Goal: Task Accomplishment & Management: Use online tool/utility

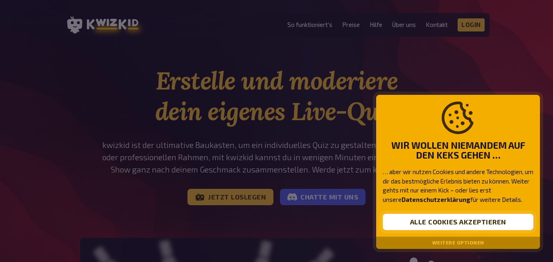
click at [469, 223] on button "Alle Cookies akzeptieren" at bounding box center [458, 222] width 151 height 16
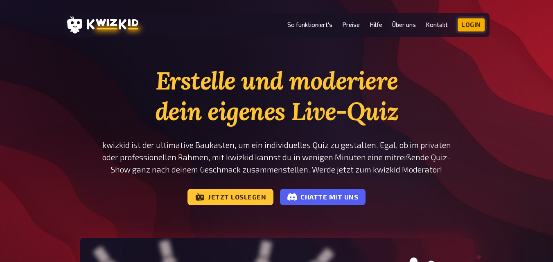
click at [476, 24] on link "Login" at bounding box center [470, 24] width 27 height 13
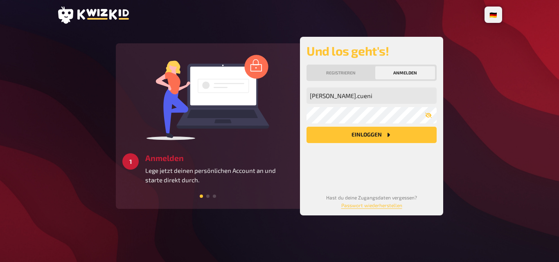
click at [376, 132] on button "Einloggen" at bounding box center [371, 135] width 130 height 16
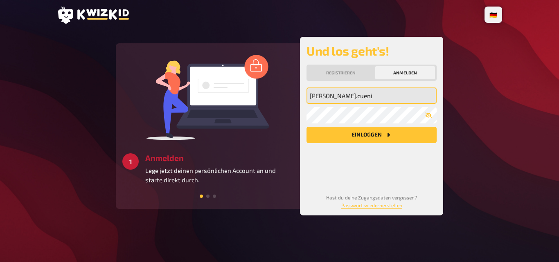
click at [376, 96] on input "[PERSON_NAME].cueni" at bounding box center [371, 96] width 130 height 16
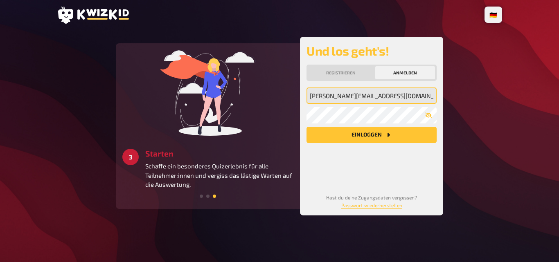
type input "[PERSON_NAME][EMAIL_ADDRESS][DOMAIN_NAME]"
click at [306, 127] on button "Einloggen" at bounding box center [371, 135] width 130 height 16
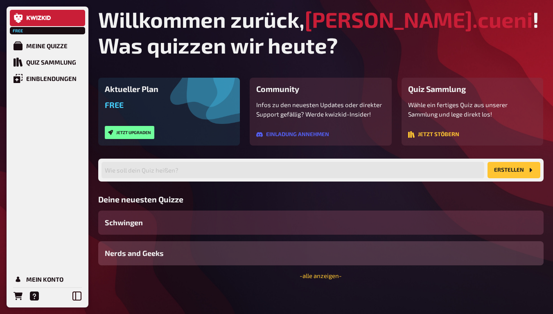
click at [173, 223] on div "Schwingen" at bounding box center [320, 223] width 445 height 24
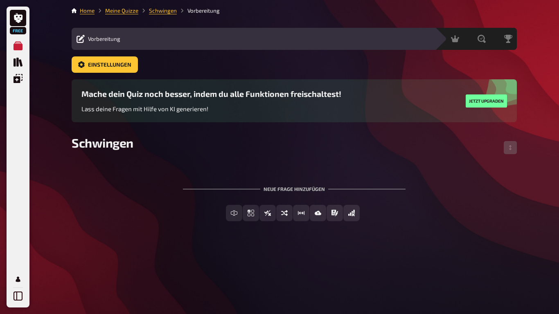
click at [119, 7] on li "Meine Quizze" at bounding box center [117, 11] width 44 height 8
click at [122, 8] on link "Meine Quizze" at bounding box center [121, 10] width 33 height 7
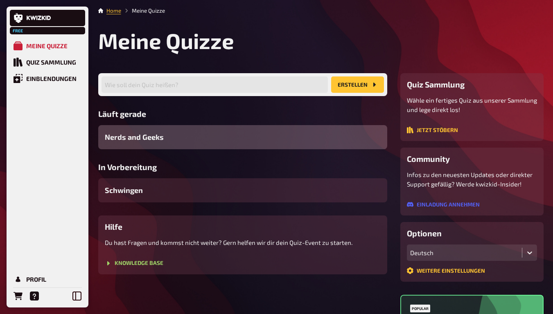
click at [151, 133] on span "Nerds and Geeks" at bounding box center [134, 137] width 59 height 11
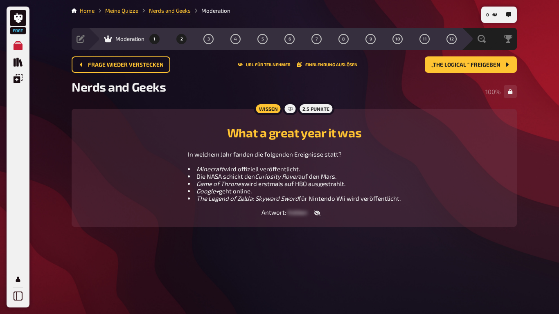
click at [150, 37] on button "1" at bounding box center [154, 38] width 13 height 13
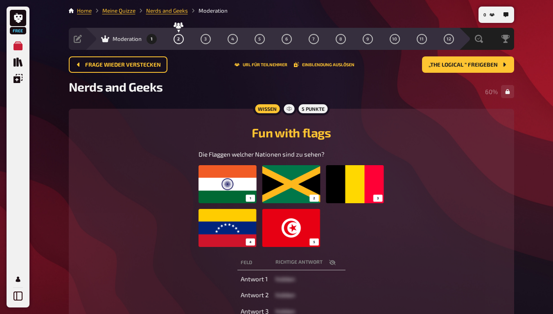
click at [126, 14] on li "Meine Quizze" at bounding box center [114, 11] width 44 height 8
click at [124, 11] on link "Meine Quizze" at bounding box center [118, 10] width 33 height 7
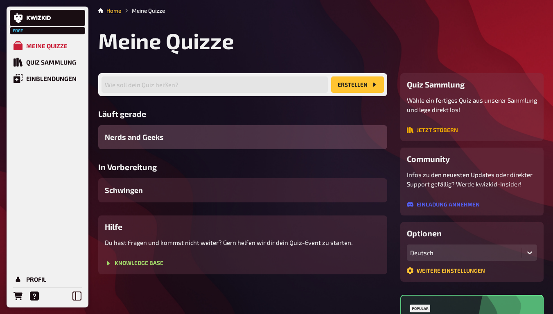
click at [439, 128] on button "Jetzt stöbern" at bounding box center [432, 130] width 51 height 7
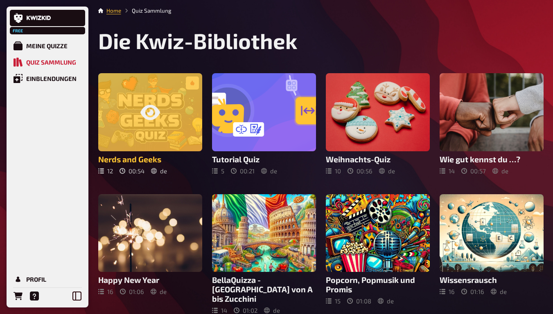
click at [168, 121] on div at bounding box center [150, 112] width 104 height 78
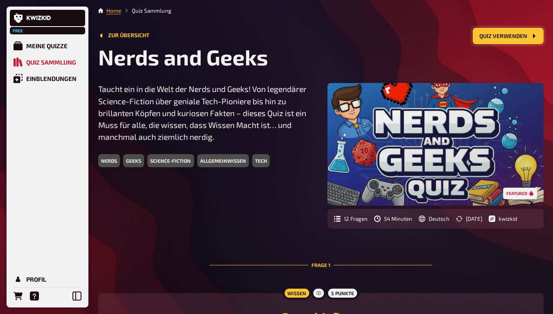
click at [496, 36] on button "Quiz verwenden" at bounding box center [508, 36] width 71 height 16
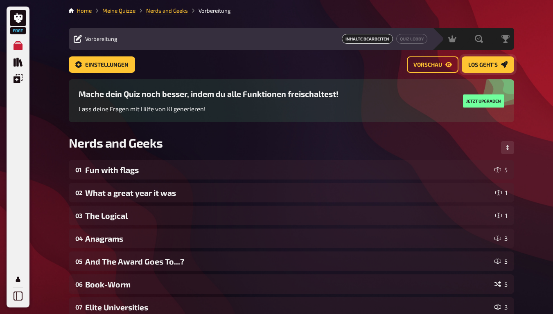
click at [483, 63] on span "Los geht's" at bounding box center [482, 65] width 29 height 6
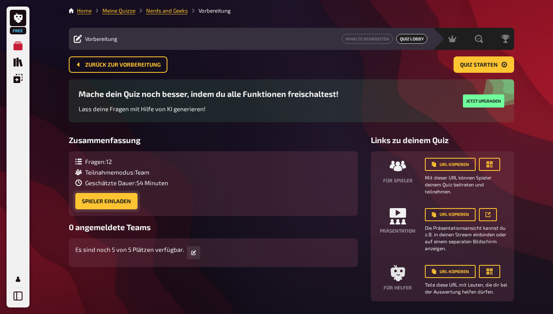
click at [106, 200] on button "Spieler einladen" at bounding box center [106, 201] width 62 height 16
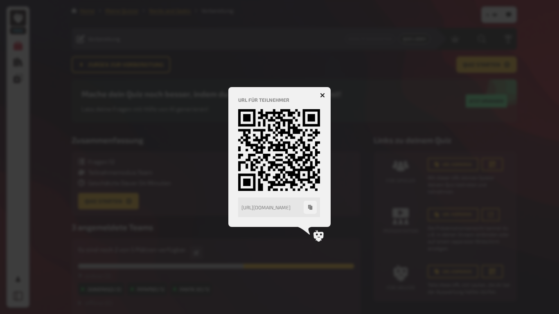
click at [441, 189] on div at bounding box center [279, 157] width 559 height 314
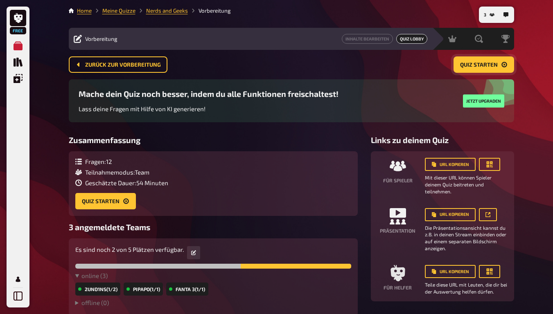
click at [474, 66] on span "Quiz starten" at bounding box center [479, 65] width 38 height 6
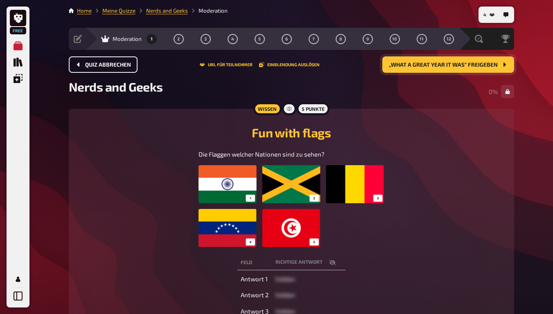
click at [111, 65] on span "Quiz abbrechen" at bounding box center [108, 65] width 46 height 6
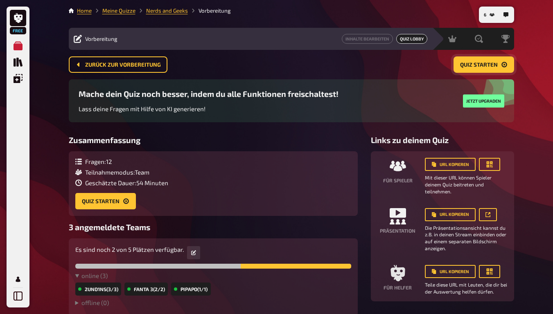
click at [482, 63] on span "Quiz starten" at bounding box center [479, 65] width 38 height 6
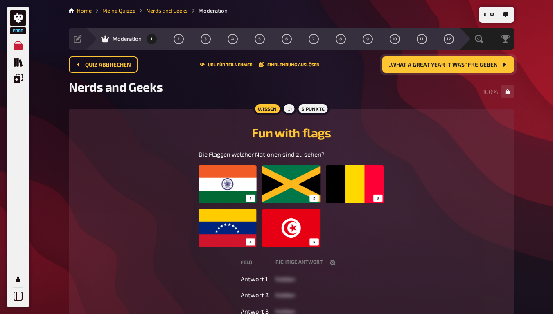
click at [457, 63] on span "„What a great year it was“ freigeben" at bounding box center [443, 65] width 109 height 6
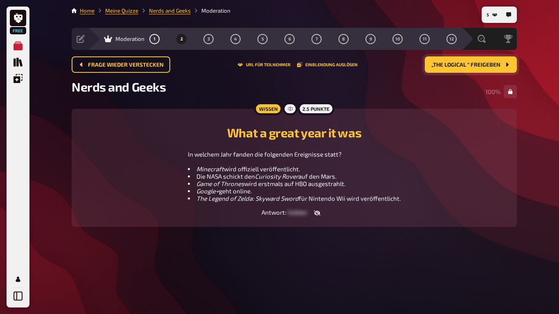
click at [457, 61] on button "„The Logical “ freigeben" at bounding box center [471, 64] width 92 height 16
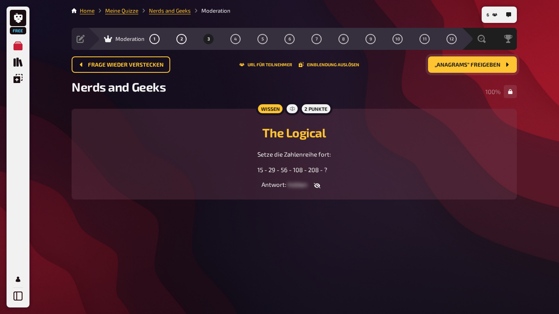
click at [458, 64] on span "„Anagrams“ freigeben" at bounding box center [468, 65] width 66 height 6
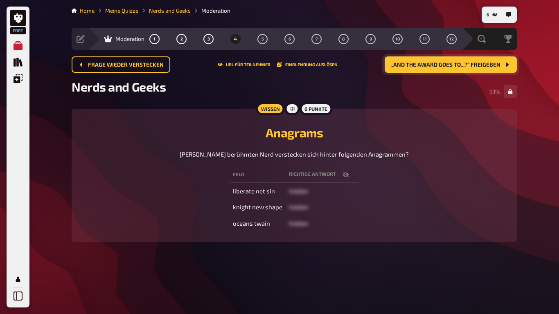
click at [448, 65] on span "„And The Award Goes To...?“ freigeben" at bounding box center [445, 65] width 109 height 6
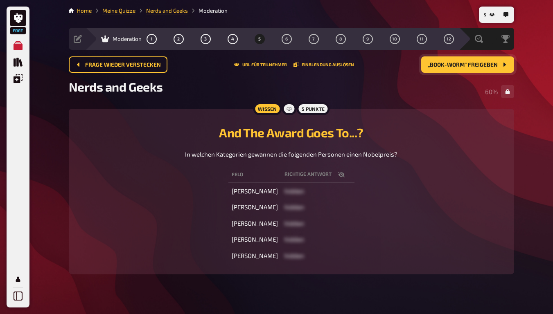
click at [457, 60] on button "„Book-Worm“ freigeben" at bounding box center [467, 64] width 93 height 16
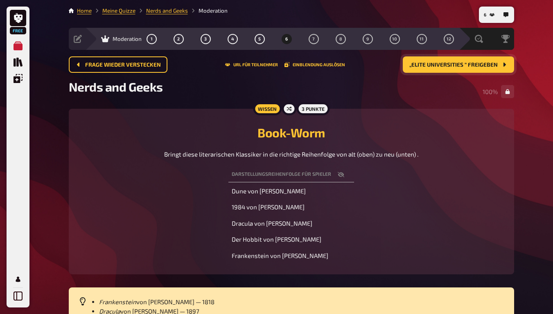
click at [471, 66] on span "„Elite Universities “ freigeben" at bounding box center [453, 65] width 88 height 6
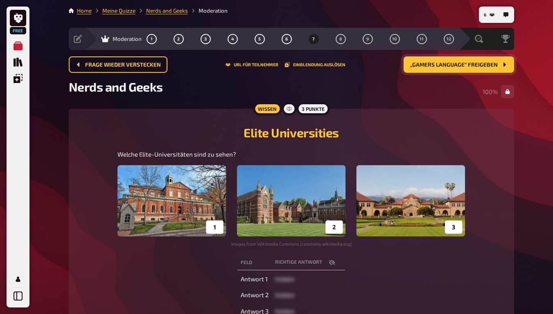
click at [463, 63] on span "„Gamers Language“ freigeben" at bounding box center [454, 65] width 88 height 6
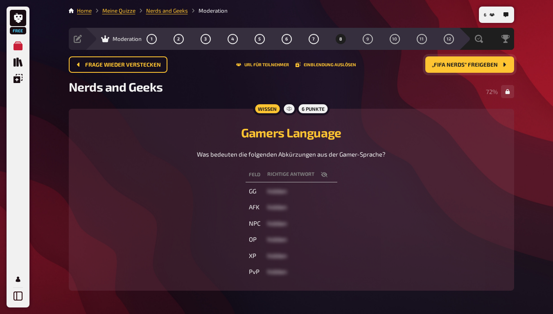
click at [468, 66] on span "„FIFA Nerds“ freigeben" at bounding box center [465, 65] width 66 height 6
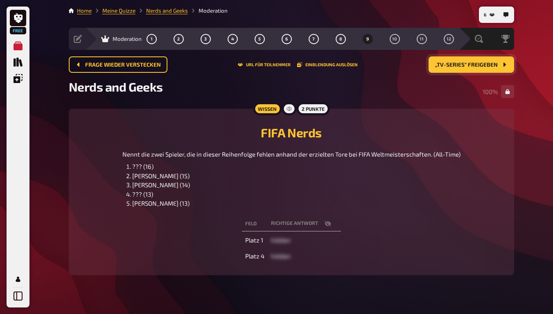
click at [477, 65] on span "„TV-Series“ freigeben" at bounding box center [466, 65] width 63 height 6
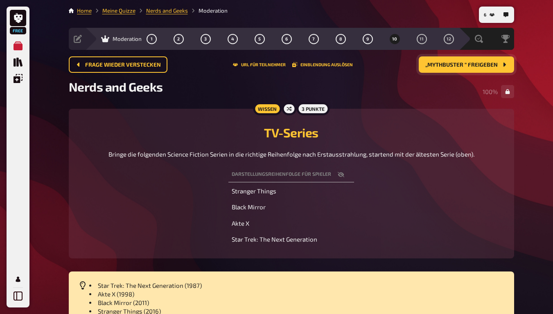
click at [443, 64] on span "„Mythbuster “ freigeben" at bounding box center [461, 65] width 72 height 6
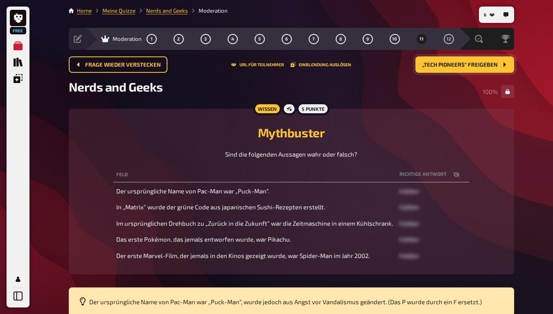
click at [463, 61] on button "„Tech Pioneers“ freigeben" at bounding box center [464, 64] width 99 height 16
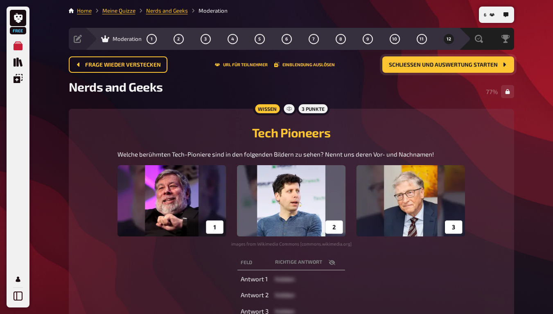
click at [472, 63] on span "Schließen und Auswertung starten" at bounding box center [443, 65] width 109 height 6
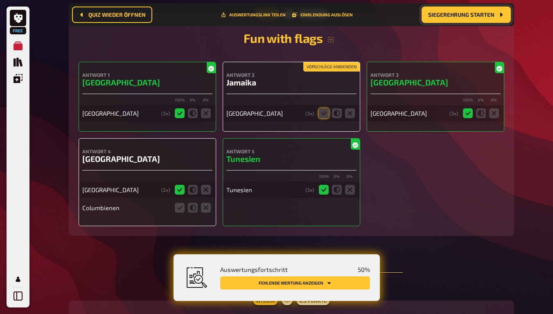
scroll to position [171, 0]
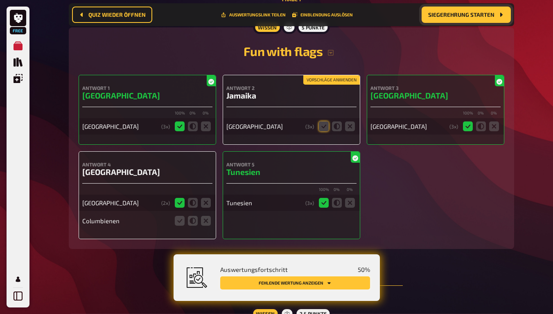
click at [315, 262] on button "Fehlende Wertung anzeigen" at bounding box center [295, 283] width 150 height 13
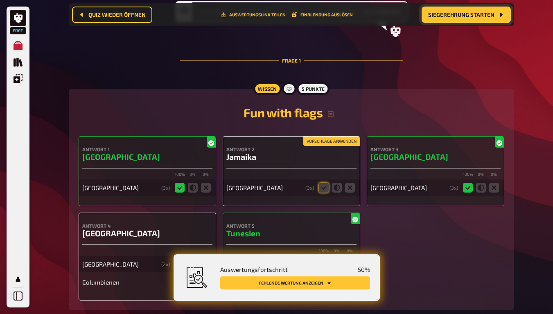
scroll to position [127, 0]
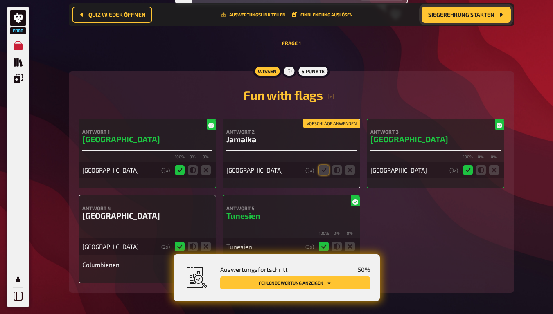
click at [472, 18] on button "Siegerehrung starten" at bounding box center [465, 15] width 89 height 16
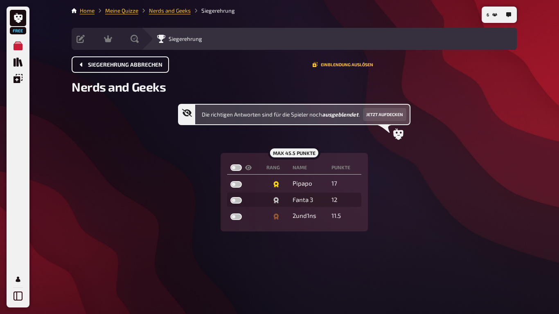
click at [131, 61] on button "Siegerehrung abbrechen" at bounding box center [120, 64] width 97 height 16
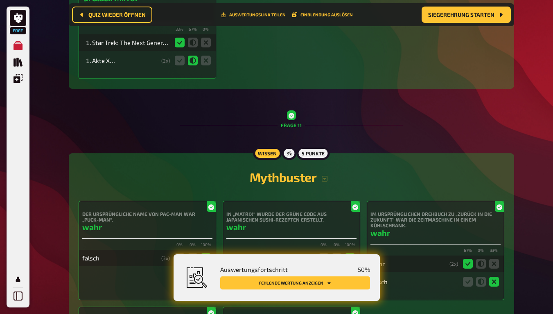
scroll to position [2456, 0]
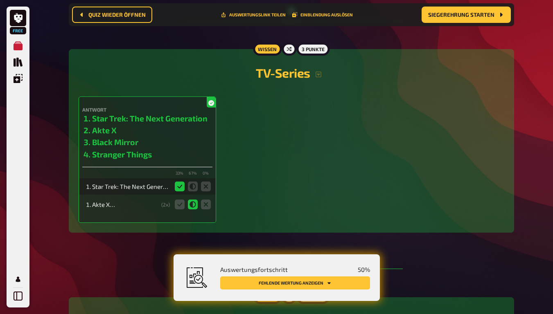
click at [386, 107] on div "Antwort Star Trek: The Next Generation Akte X Black Mirror Stranger Things 33 %…" at bounding box center [292, 160] width 426 height 126
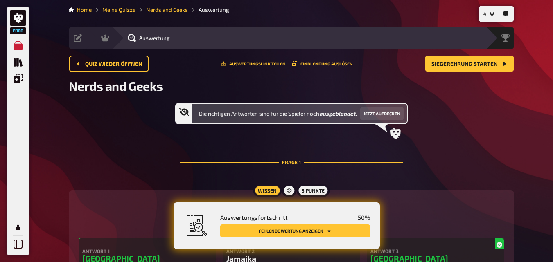
scroll to position [0, 0]
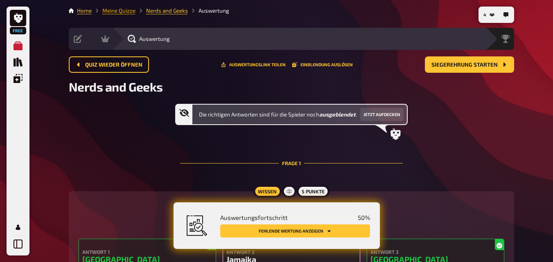
click at [128, 10] on link "Meine Quizze" at bounding box center [118, 10] width 33 height 7
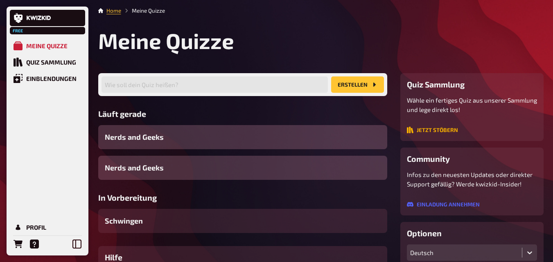
click at [439, 127] on button "Jetzt stöbern" at bounding box center [432, 130] width 51 height 7
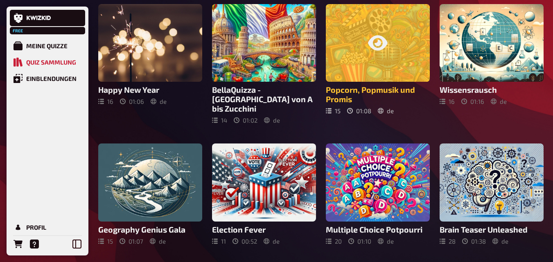
scroll to position [205, 0]
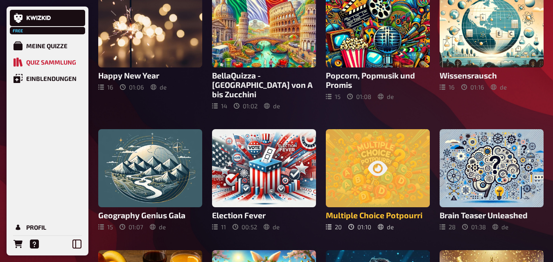
click at [398, 152] on div at bounding box center [378, 168] width 104 height 78
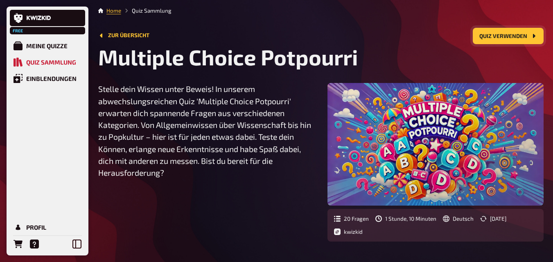
click at [500, 38] on button "Quiz verwenden" at bounding box center [508, 36] width 71 height 16
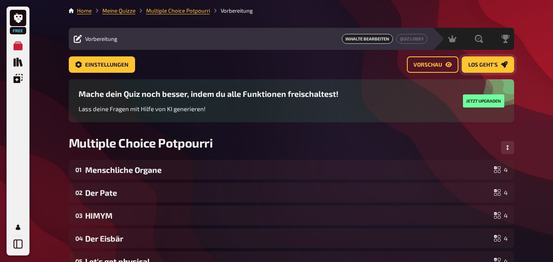
click at [486, 72] on button "Los geht's" at bounding box center [488, 64] width 52 height 16
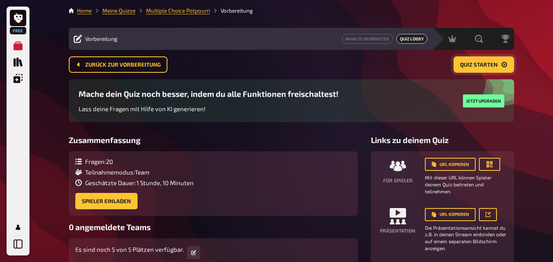
click at [471, 68] on span "Quiz starten" at bounding box center [479, 65] width 38 height 6
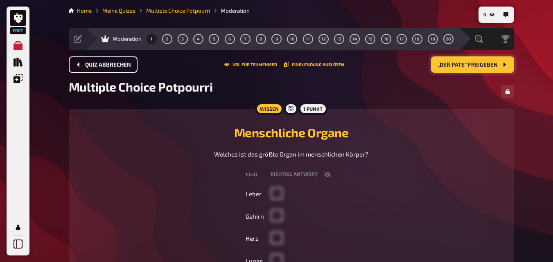
click at [97, 65] on span "Quiz abbrechen" at bounding box center [108, 65] width 46 height 6
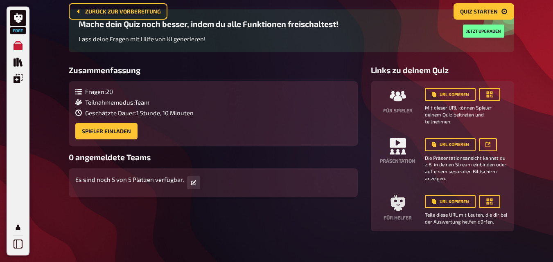
scroll to position [84, 0]
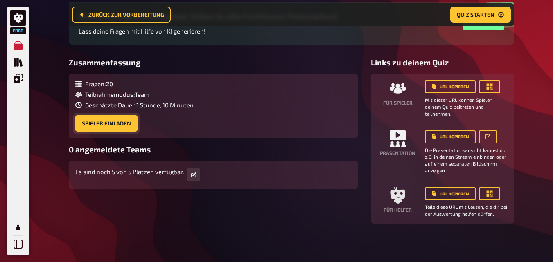
click at [128, 124] on button "Spieler einladen" at bounding box center [106, 123] width 62 height 16
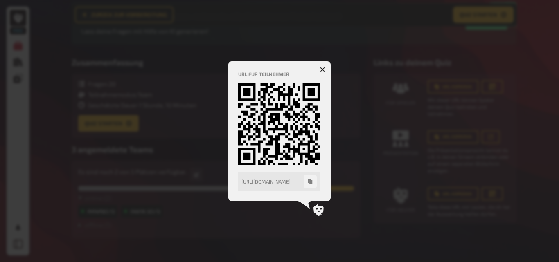
click at [324, 70] on icon "button" at bounding box center [322, 69] width 5 height 5
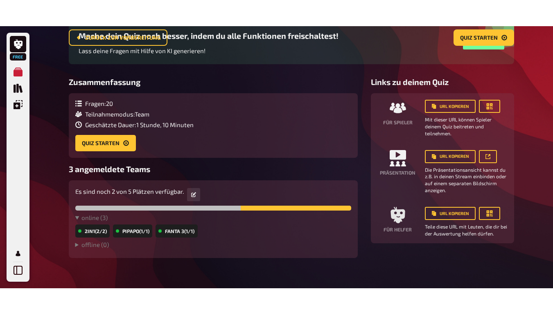
scroll to position [41, 0]
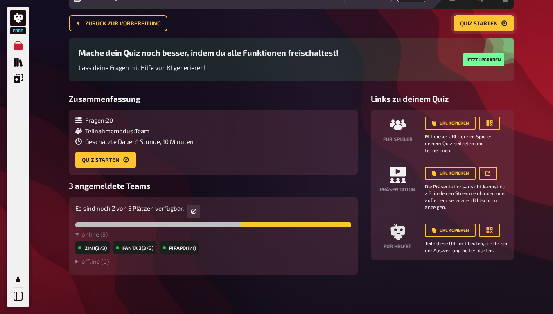
click at [477, 24] on span "Quiz starten" at bounding box center [479, 24] width 38 height 6
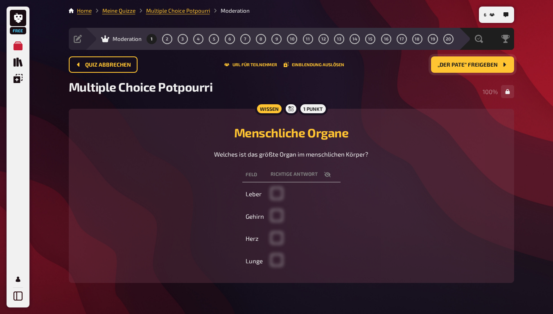
click at [464, 64] on span "„Der Pate“ freigeben" at bounding box center [467, 65] width 60 height 6
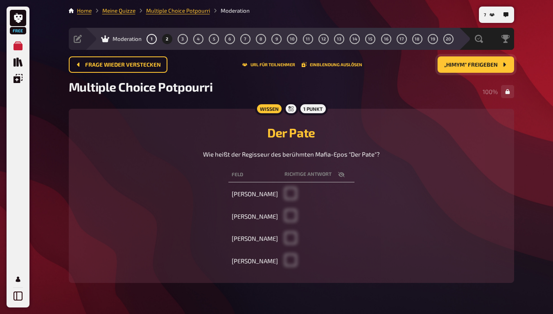
click at [471, 64] on span "„HIMYM“ freigeben" at bounding box center [471, 65] width 54 height 6
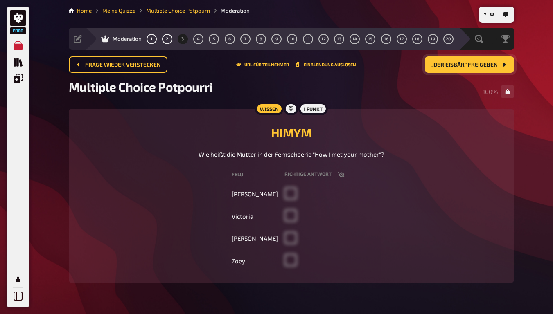
click at [464, 61] on button "„Der Eisbär“ freigeben" at bounding box center [469, 64] width 89 height 16
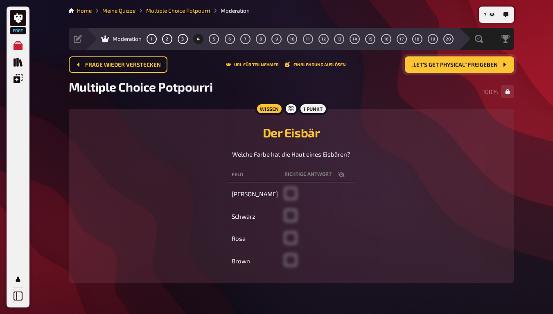
click at [452, 65] on span "„Let's get physical“ freigeben" at bounding box center [454, 65] width 86 height 6
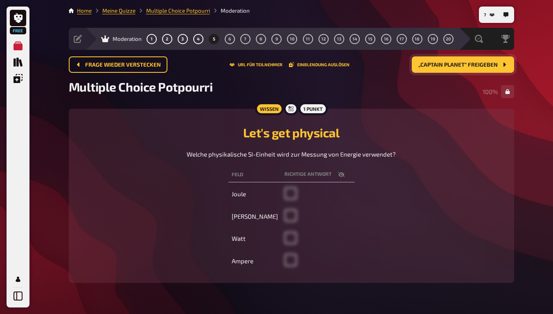
drag, startPoint x: 452, startPoint y: 65, endPoint x: 507, endPoint y: 165, distance: 113.3
click at [503, 156] on main "Home Meine Quizze Multiple Choice Potpourri Moderation Vorbereitung Inhalte Bea…" at bounding box center [291, 152] width 445 height 290
click at [435, 60] on button "„Captain Planet“ freigeben" at bounding box center [463, 64] width 102 height 16
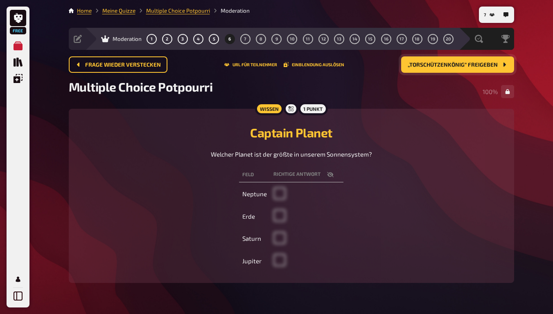
click at [438, 65] on span "„Torschützenkönig“ freigeben" at bounding box center [453, 65] width 90 height 6
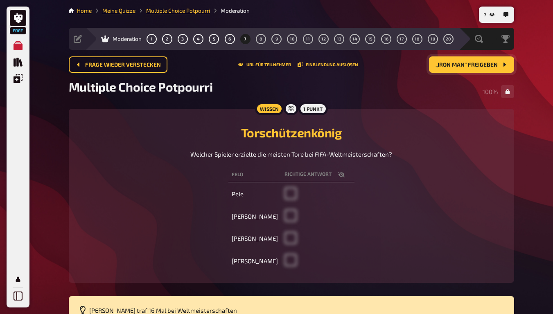
click at [460, 62] on span "„Iron Man“ freigeben" at bounding box center [466, 65] width 62 height 6
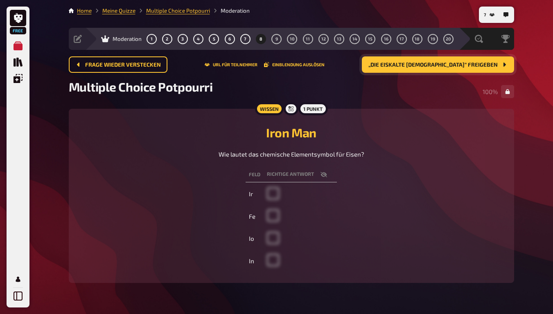
click at [460, 62] on span "„Die eiskalte Lady“ freigeben" at bounding box center [432, 65] width 129 height 6
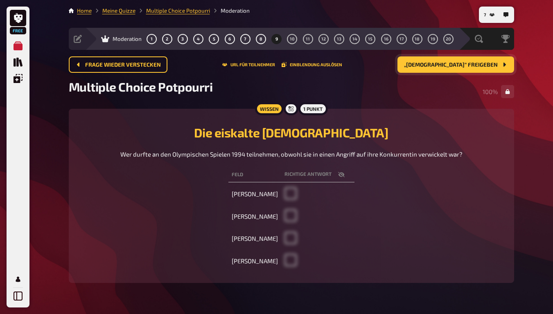
click at [460, 62] on span "„Muhammed“ freigeben" at bounding box center [451, 65] width 94 height 6
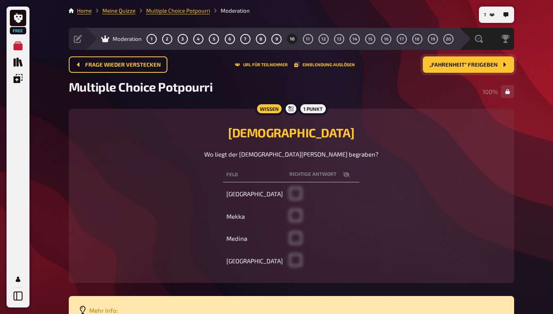
click at [473, 67] on span "„Fahrenheit“ freigeben" at bounding box center [463, 65] width 68 height 6
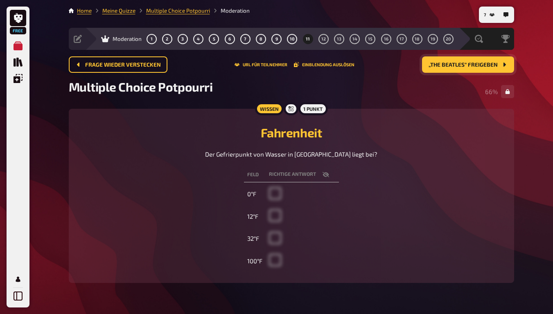
drag, startPoint x: 473, startPoint y: 67, endPoint x: 468, endPoint y: 81, distance: 15.4
click at [471, 74] on div "Frage wieder verstecken URL für Teilnehmer Einblendung auslösen „The Beatles“ f…" at bounding box center [291, 67] width 445 height 23
click at [478, 63] on span "„The Beatles“ freigeben" at bounding box center [462, 65] width 69 height 6
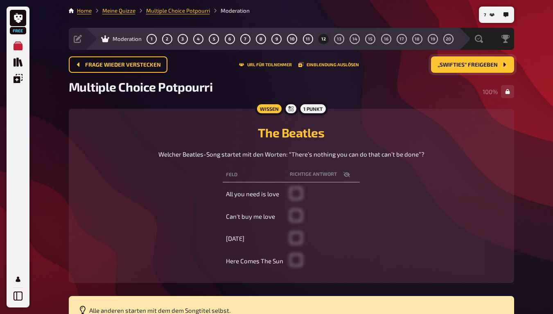
click at [479, 63] on span "„Swifties“ freigeben" at bounding box center [467, 65] width 60 height 6
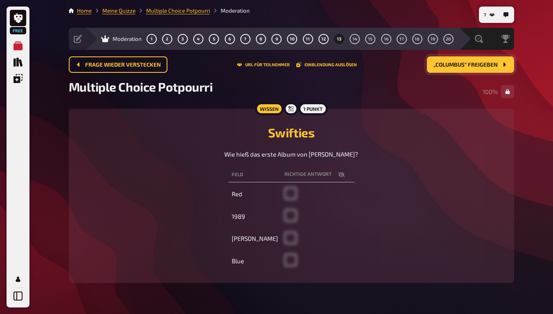
click at [464, 66] on span "„Columbus“ freigeben" at bounding box center [465, 65] width 64 height 6
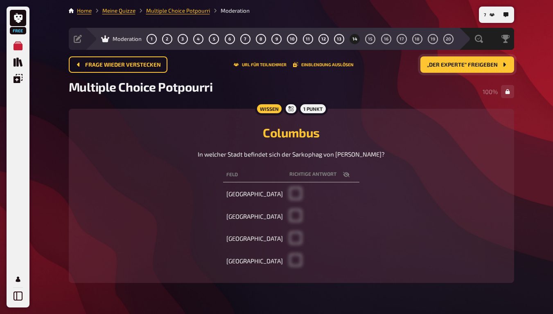
click at [453, 61] on button "„Der Experte“ freigeben" at bounding box center [467, 64] width 94 height 16
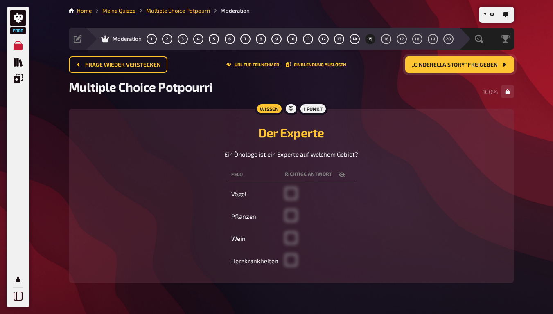
click at [429, 64] on span "„Cinderella Story“ freigeben" at bounding box center [455, 65] width 86 height 6
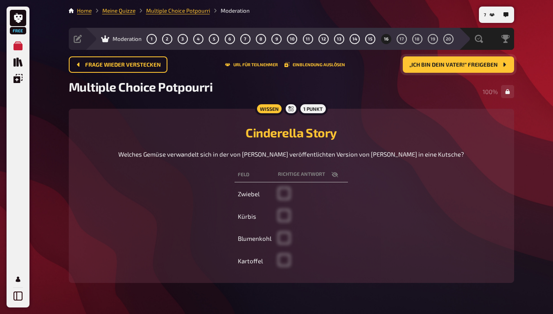
click at [462, 65] on span "„Ich bin dein Vater!“ freigeben" at bounding box center [453, 65] width 88 height 6
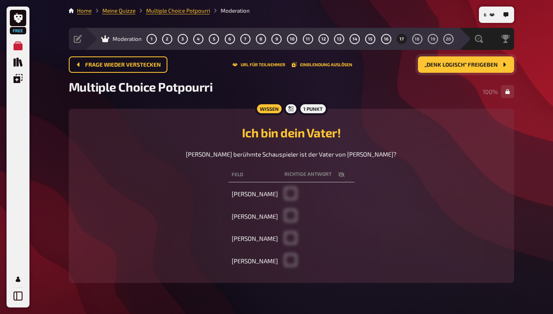
click at [456, 62] on span "„Denk logisch“ freigeben" at bounding box center [460, 65] width 73 height 6
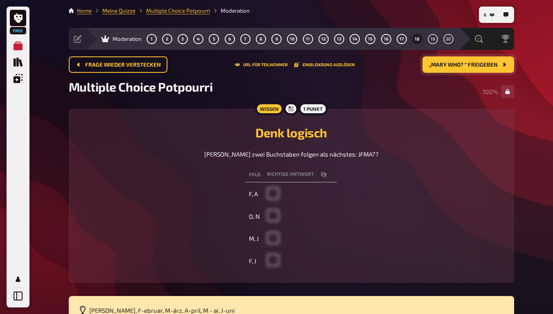
click at [454, 62] on span "„Mary Who? “ freigeben" at bounding box center [463, 65] width 69 height 6
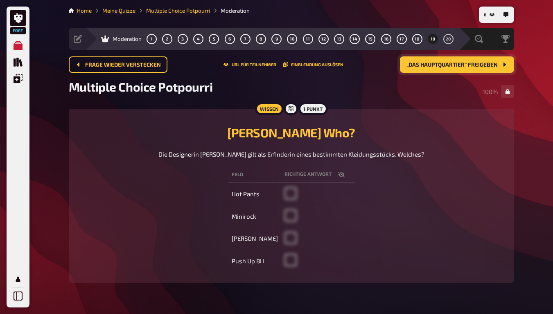
click at [428, 62] on span "„Das Hauptquartier“ freigeben" at bounding box center [451, 65] width 91 height 6
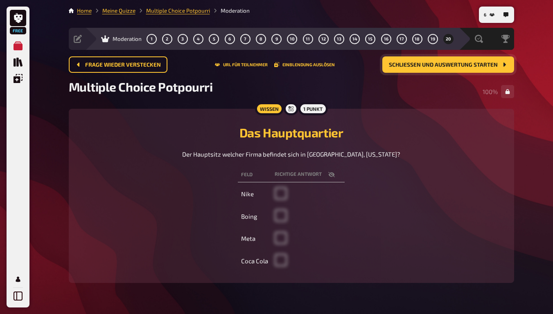
click at [411, 52] on main "Home Meine Quizze Multiple Choice Potpourri Moderation Vorbereitung Inhalte Bea…" at bounding box center [291, 152] width 445 height 290
click at [413, 62] on span "Schließen und Auswertung starten" at bounding box center [443, 65] width 109 height 6
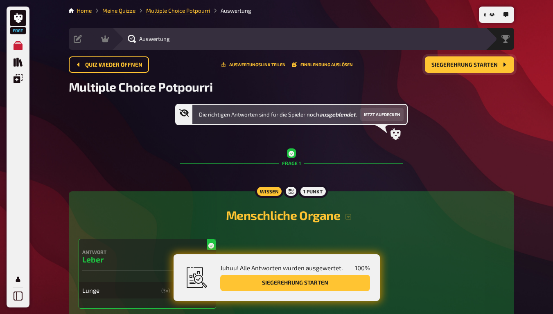
click at [454, 65] on span "Siegerehrung starten" at bounding box center [464, 65] width 66 height 6
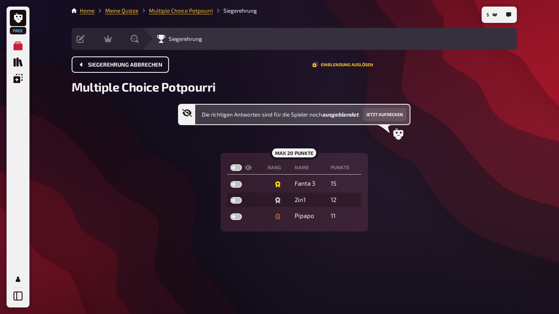
click at [121, 71] on button "Siegerehrung abbrechen" at bounding box center [120, 64] width 97 height 16
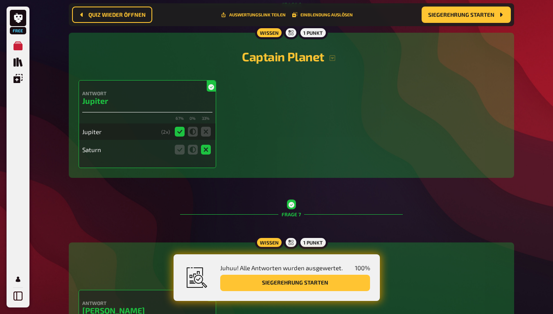
scroll to position [1179, 0]
click at [151, 119] on div "67 % 0 % 33 %" at bounding box center [147, 118] width 130 height 6
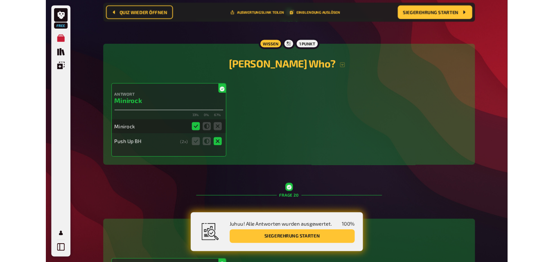
scroll to position [3979, 0]
